Goal: Task Accomplishment & Management: Manage account settings

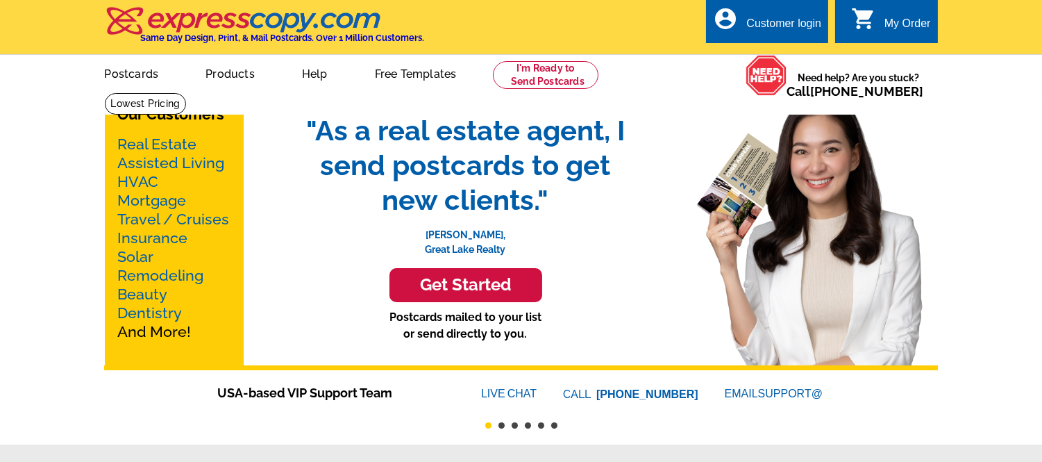
click at [793, 19] on div "Customer login" at bounding box center [783, 26] width 75 height 19
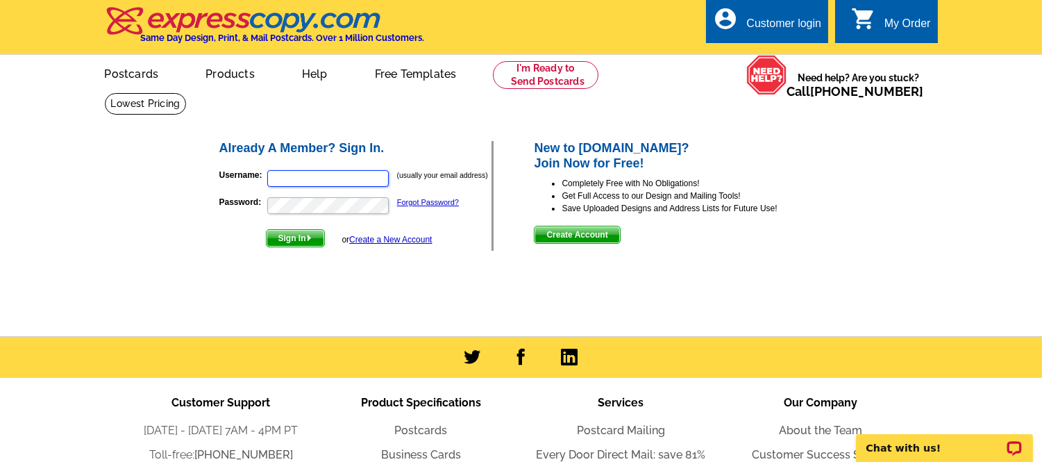
type input "[PERSON_NAME][EMAIL_ADDRESS][DOMAIN_NAME]"
click at [300, 235] on span "Sign In" at bounding box center [296, 238] width 58 height 17
